Goal: Navigation & Orientation: Find specific page/section

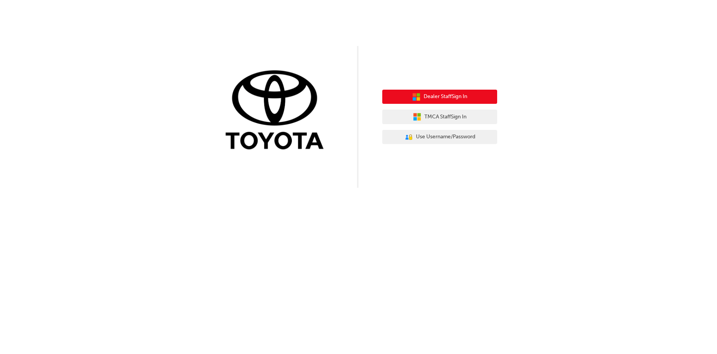
click at [448, 99] on span "Dealer Staff Sign In" at bounding box center [446, 96] width 44 height 9
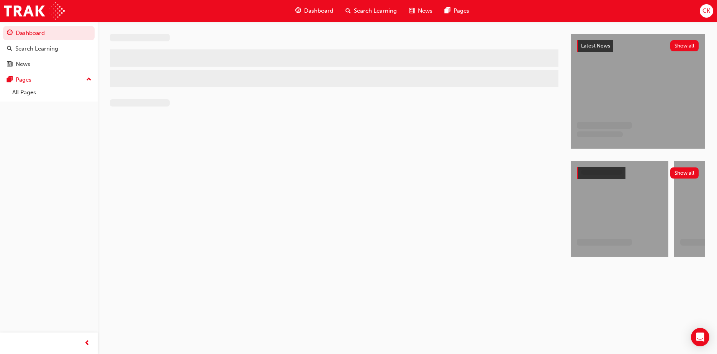
click at [317, 9] on span "Dashboard" at bounding box center [318, 11] width 29 height 9
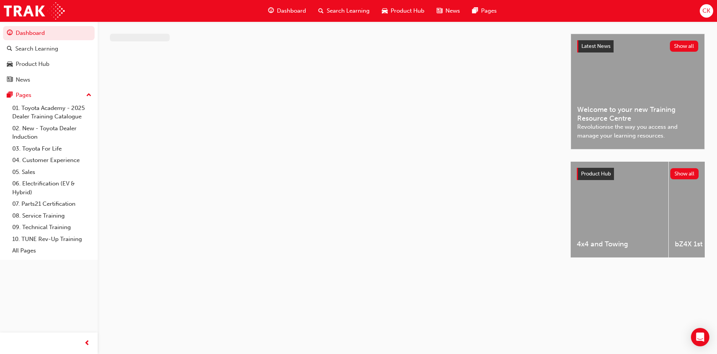
click at [293, 13] on span "Dashboard" at bounding box center [291, 11] width 29 height 9
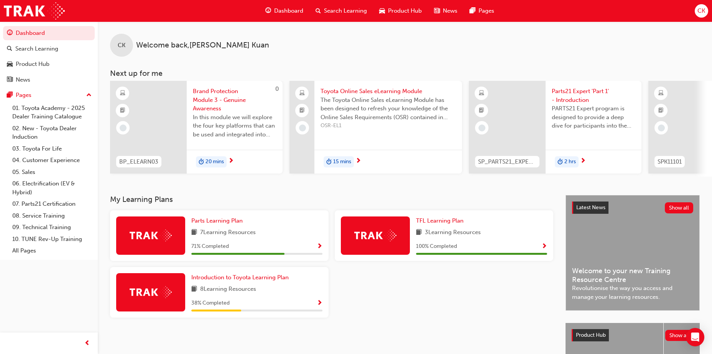
click at [294, 13] on span "Dashboard" at bounding box center [288, 11] width 29 height 9
